Goal: Find specific page/section

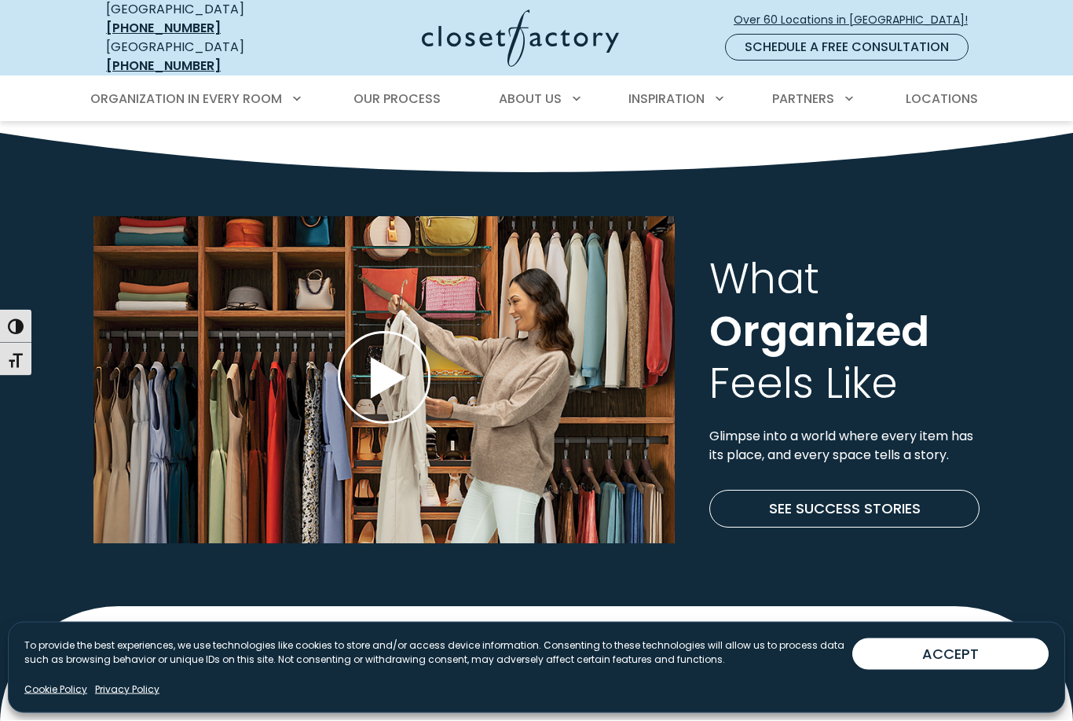
scroll to position [4277, 0]
click at [400, 348] on icon "Play Wistia video" at bounding box center [384, 377] width 93 height 93
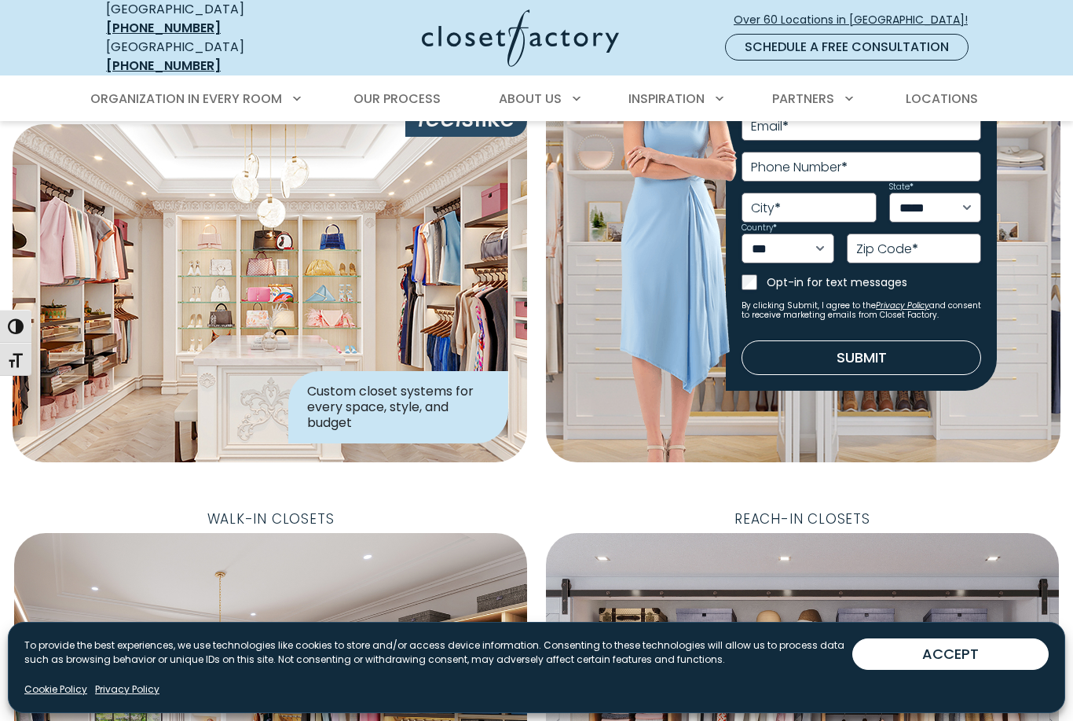
scroll to position [0, 0]
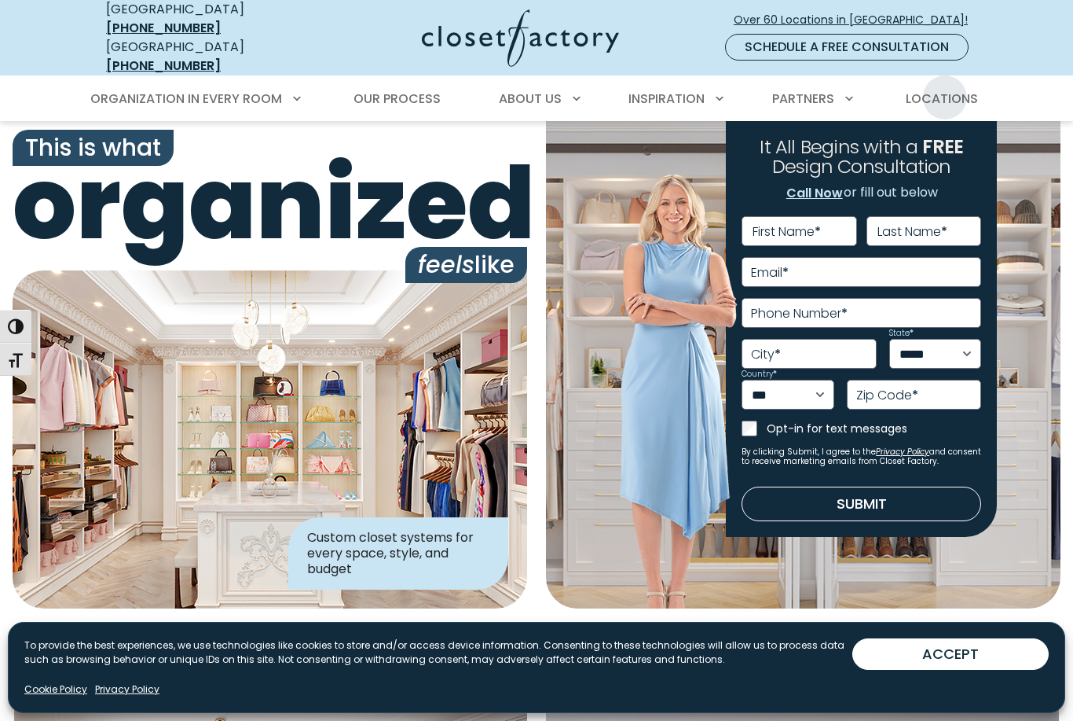
click at [963, 90] on span "Locations" at bounding box center [942, 99] width 72 height 18
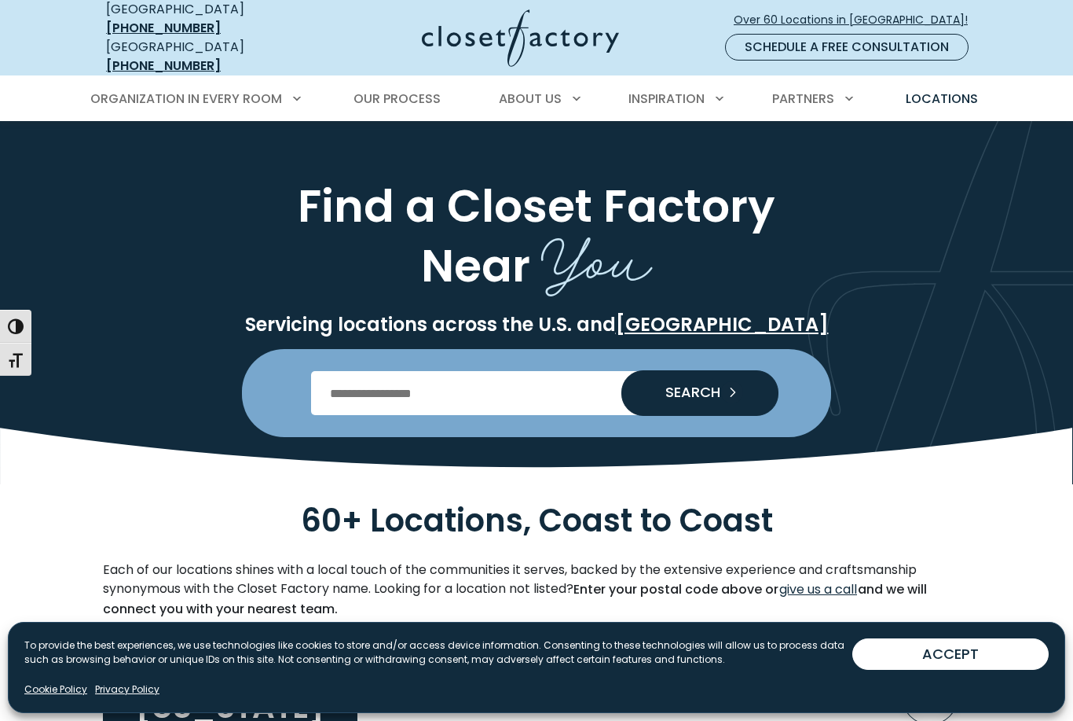
click at [528, 413] on form "SEARCH" at bounding box center [536, 393] width 589 height 88
click at [346, 371] on input "Enter Postal Code" at bounding box center [537, 393] width 452 height 44
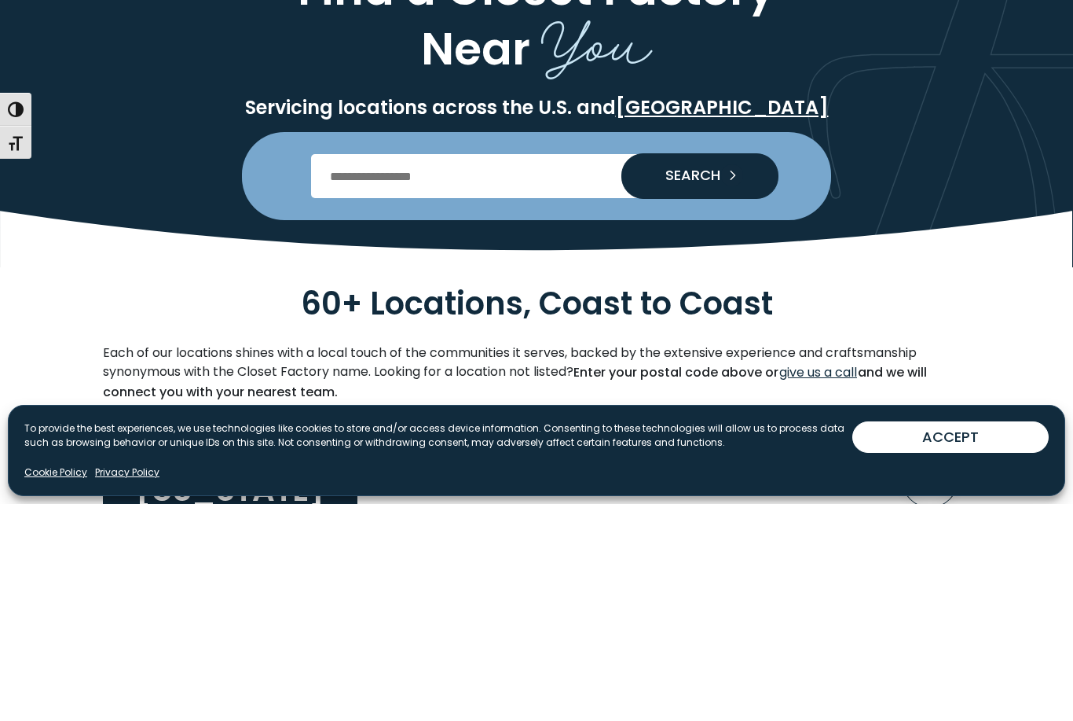
type input "*****"
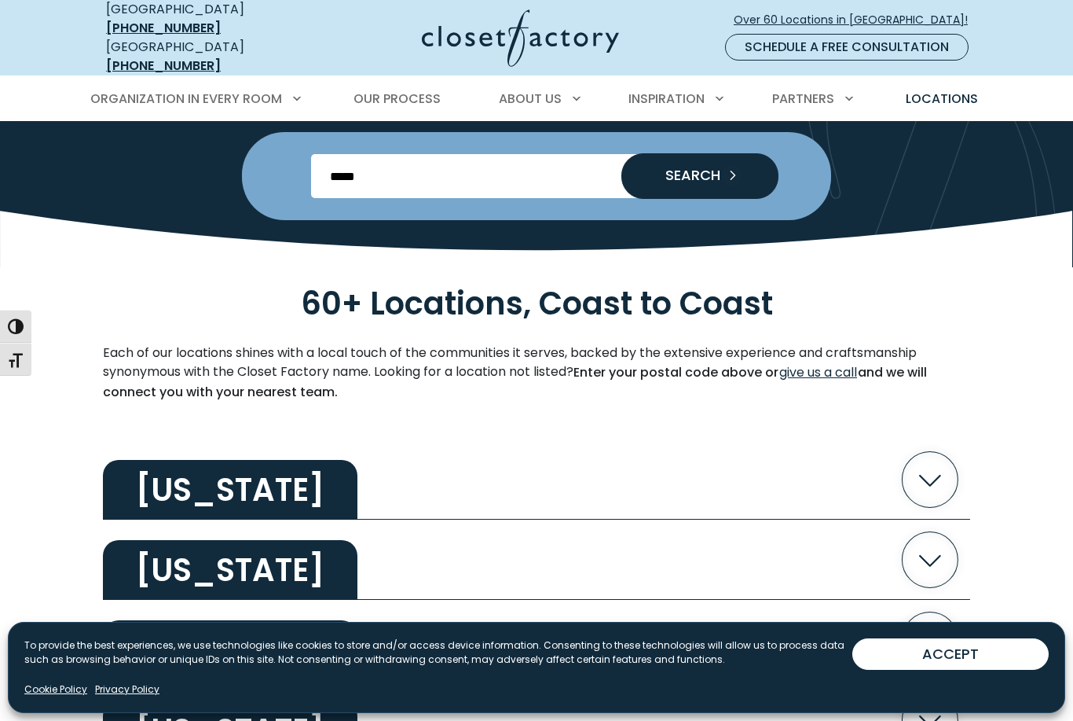
click at [726, 164] on icon "Search our Nationwide Locations" at bounding box center [732, 175] width 22 height 22
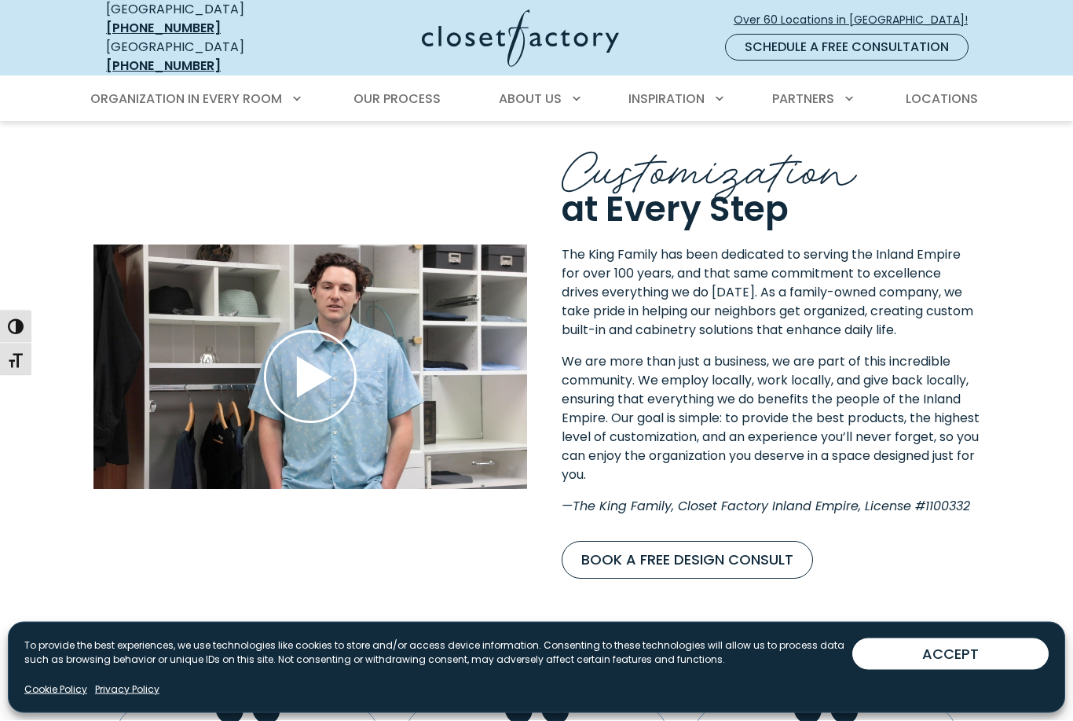
scroll to position [1836, 0]
click at [310, 361] on use "Play Wistia video" at bounding box center [310, 376] width 90 height 90
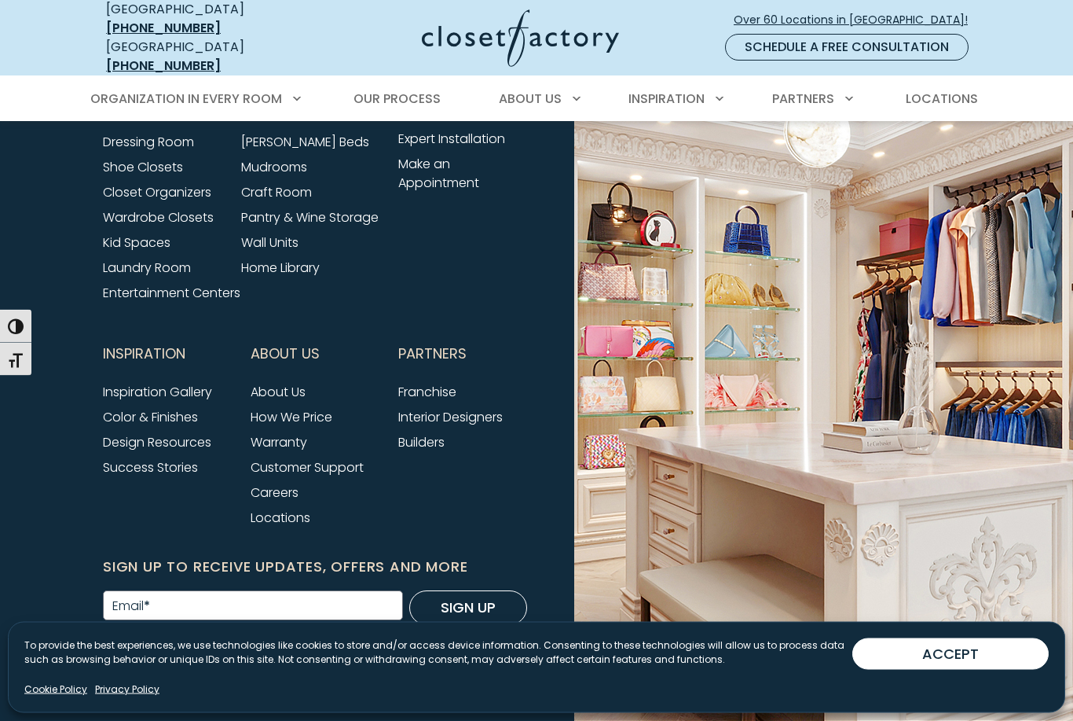
scroll to position [5409, 0]
click at [270, 408] on link "How We Price" at bounding box center [292, 417] width 82 height 18
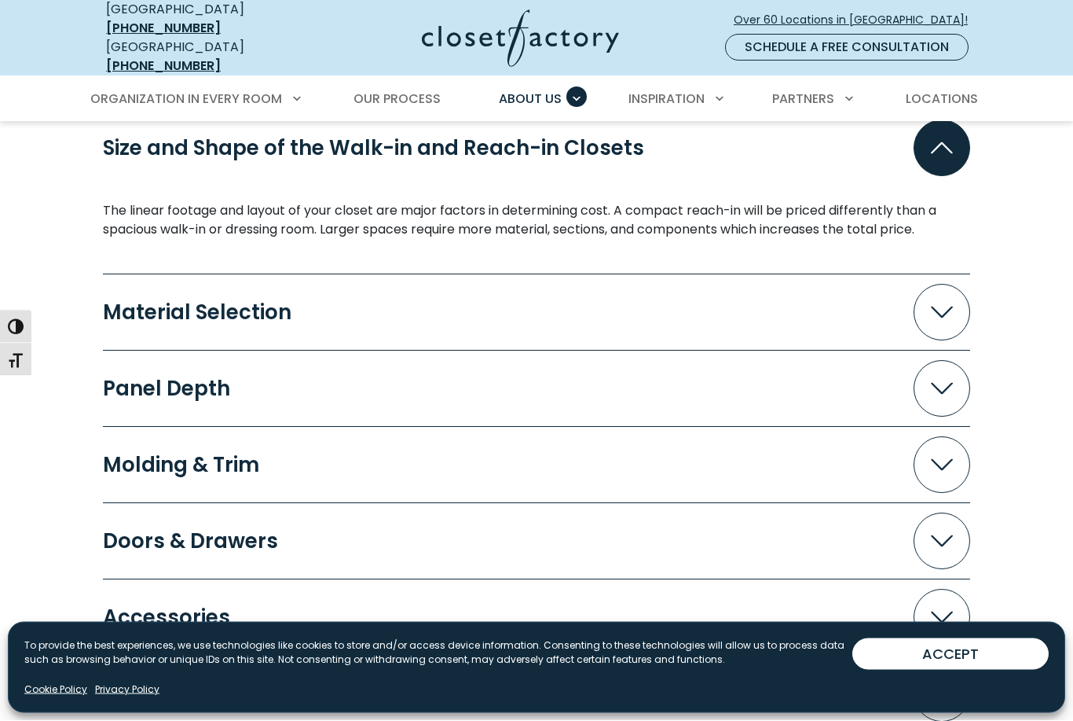
scroll to position [1410, 0]
click at [149, 302] on div "Material Selection" at bounding box center [203, 312] width 201 height 20
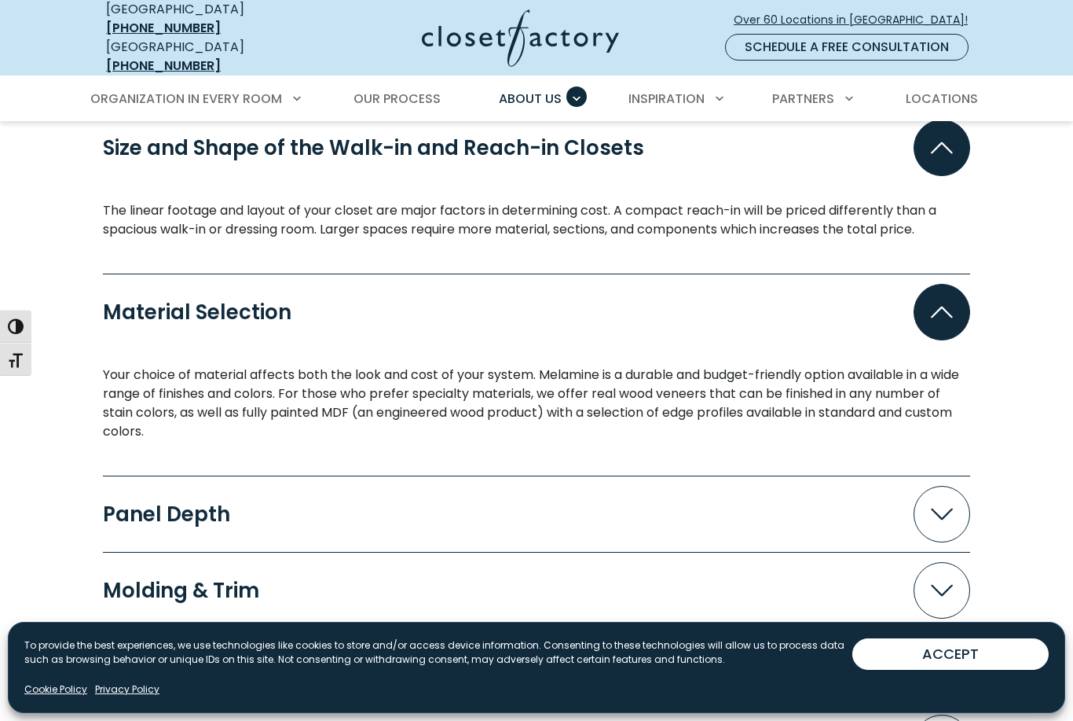
click at [127, 302] on div "Material Selection" at bounding box center [203, 312] width 201 height 20
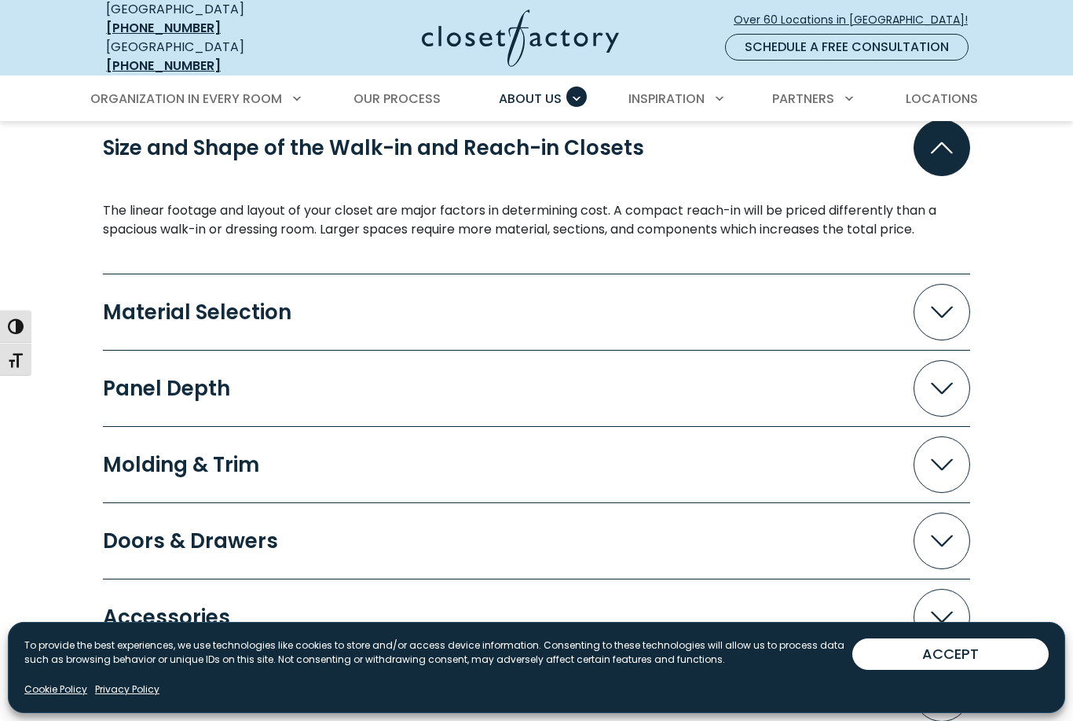
click at [121, 302] on div "Material Selection" at bounding box center [203, 312] width 201 height 20
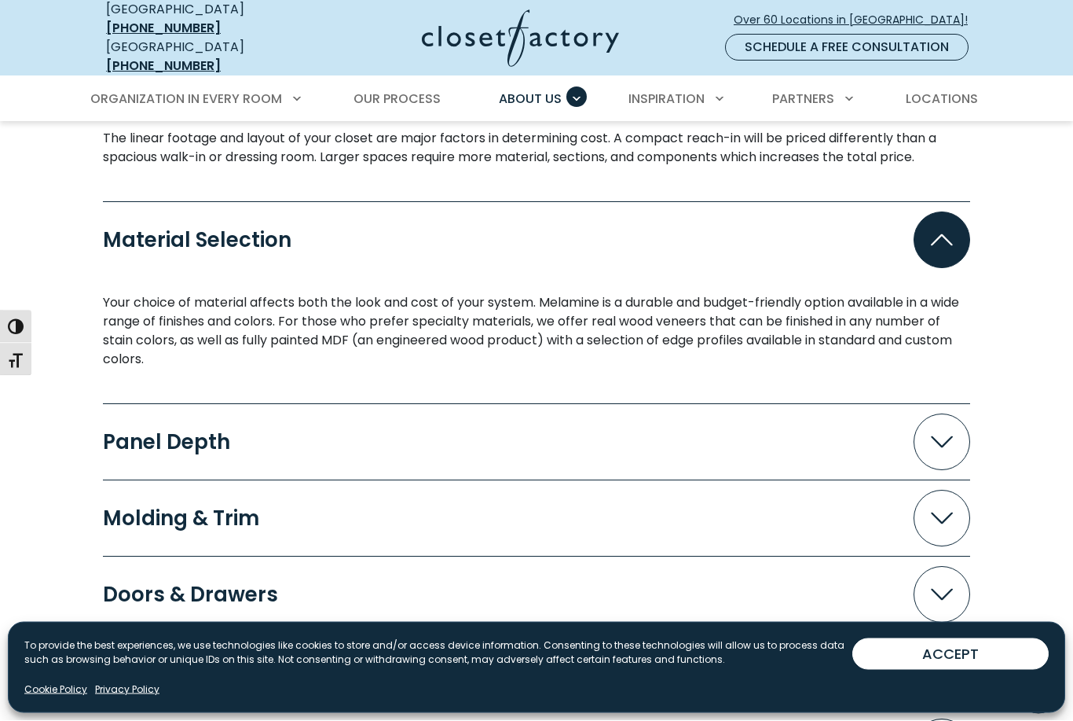
scroll to position [1482, 0]
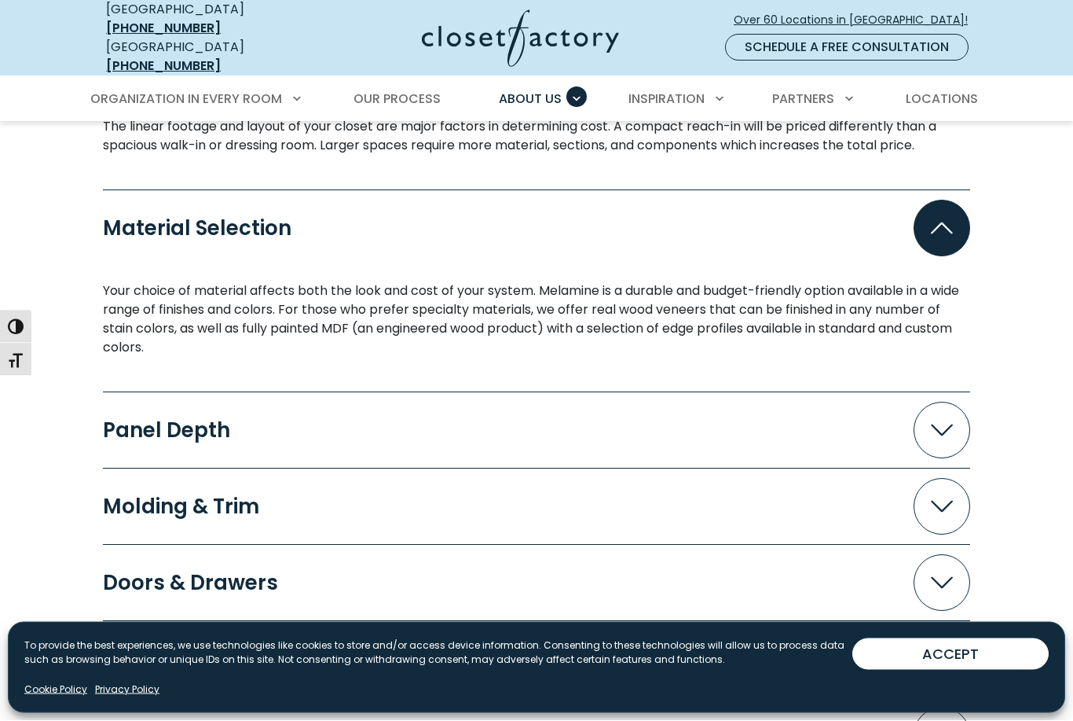
click at [945, 427] on span "Accordion" at bounding box center [942, 430] width 57 height 57
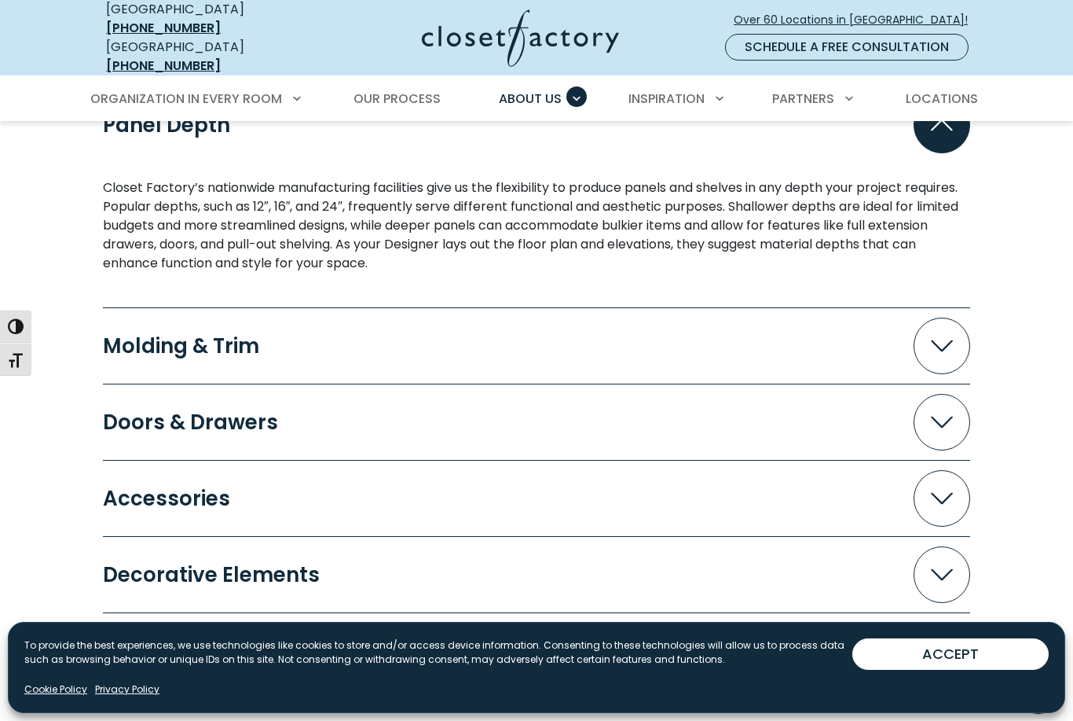
scroll to position [1796, 0]
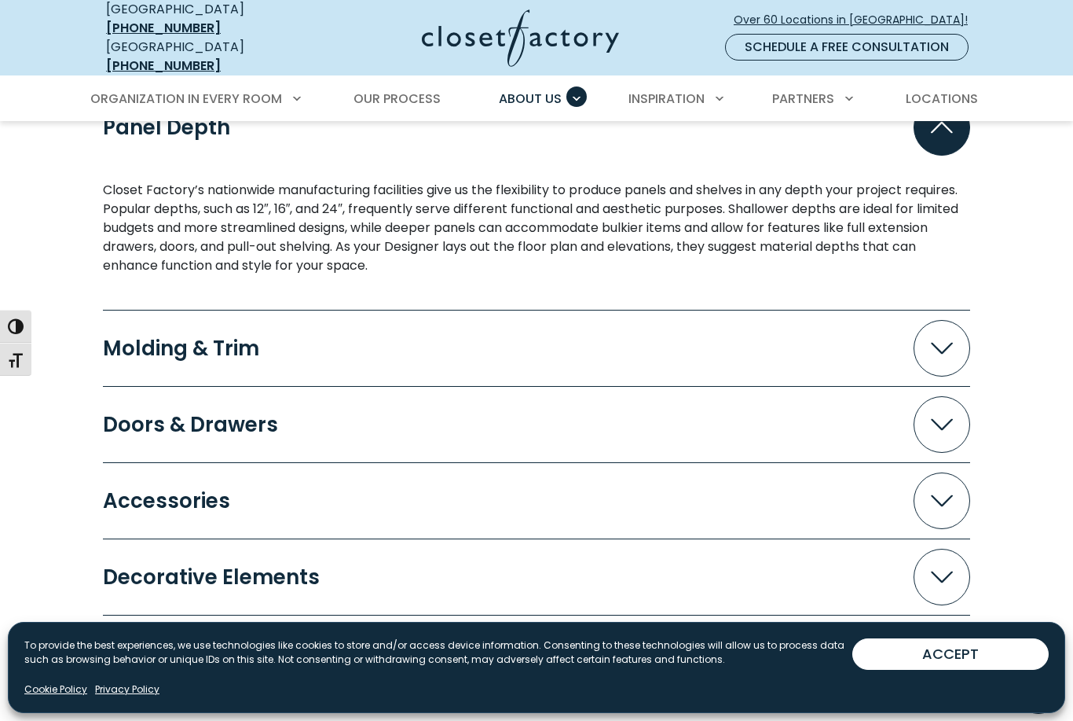
click at [0, 327] on span "Toggle High Contrast" at bounding box center [-1, 326] width 1 height 1
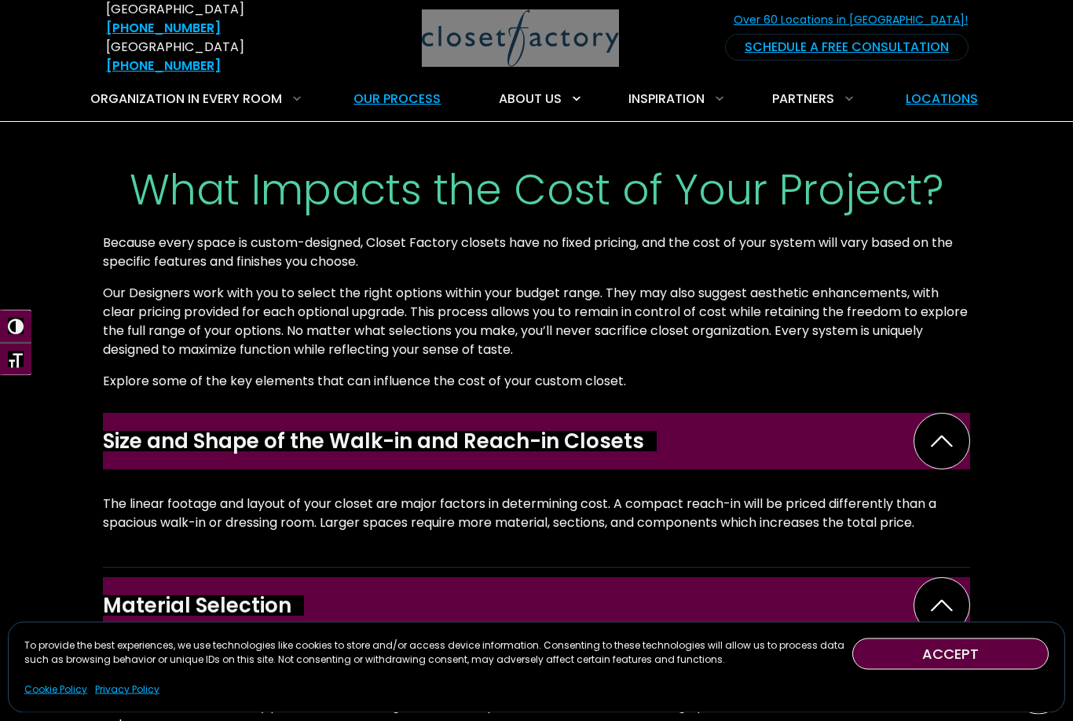
scroll to position [1091, 0]
